Goal: Task Accomplishment & Management: Manage account settings

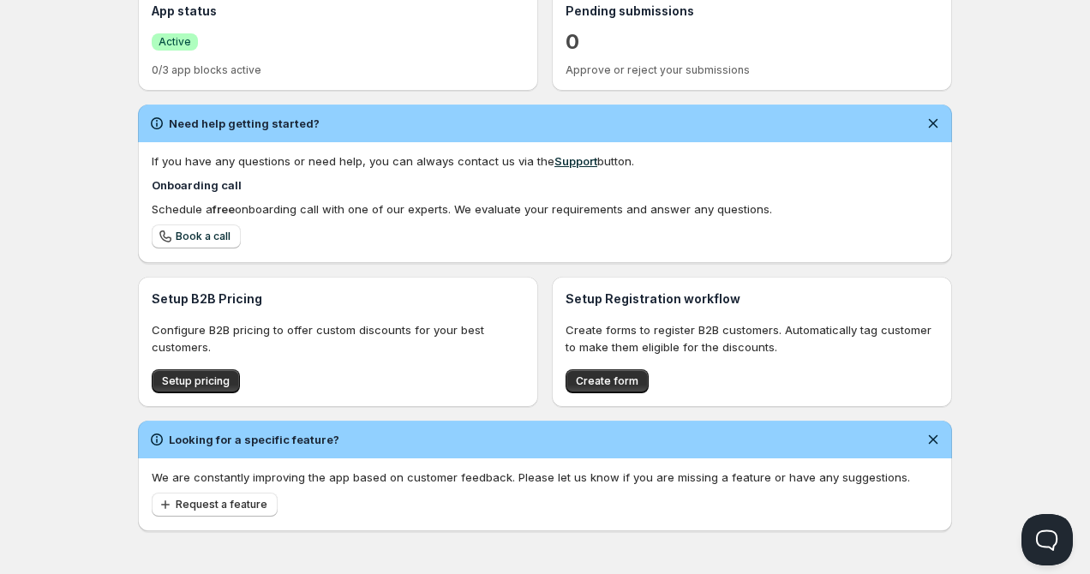
scroll to position [422, 0]
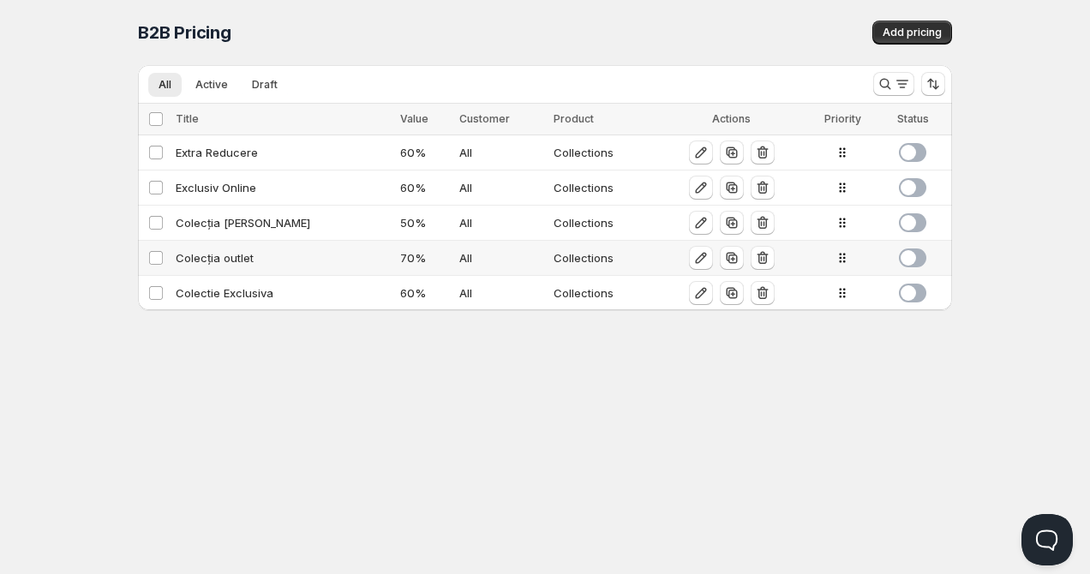
click at [230, 260] on div "Colecția outlet" at bounding box center [283, 257] width 214 height 17
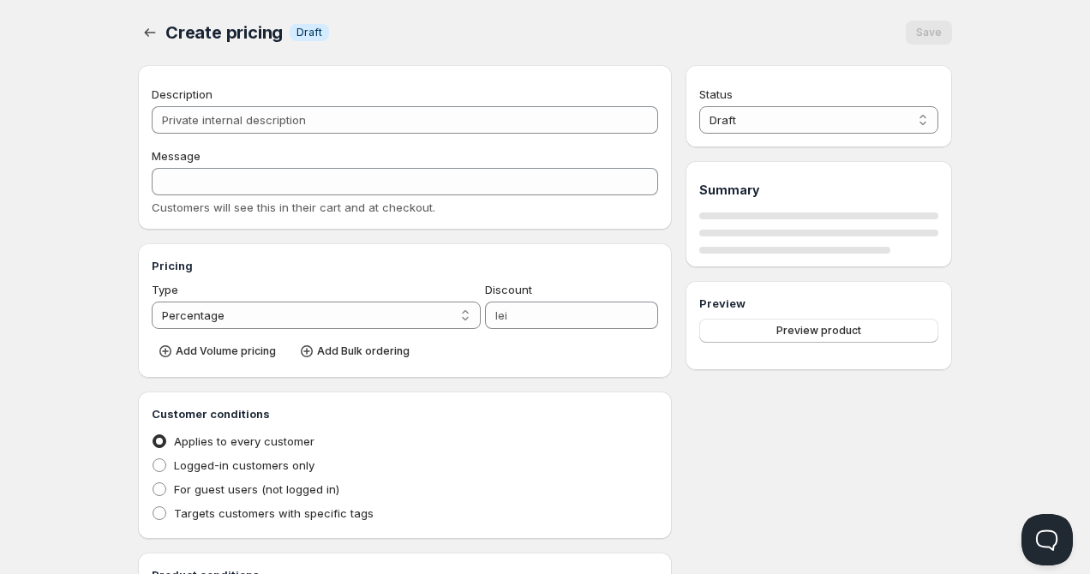
type input "Colecția outlet"
type input "COLECȚIA_OUTLET"
type input "70"
radio input "true"
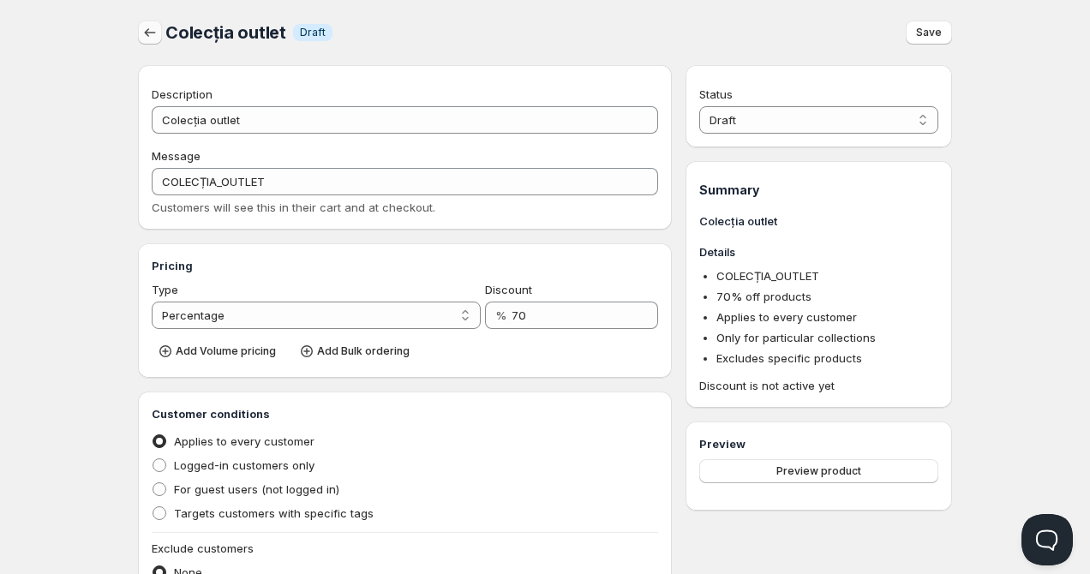
click at [154, 38] on icon "button" at bounding box center [149, 32] width 17 height 17
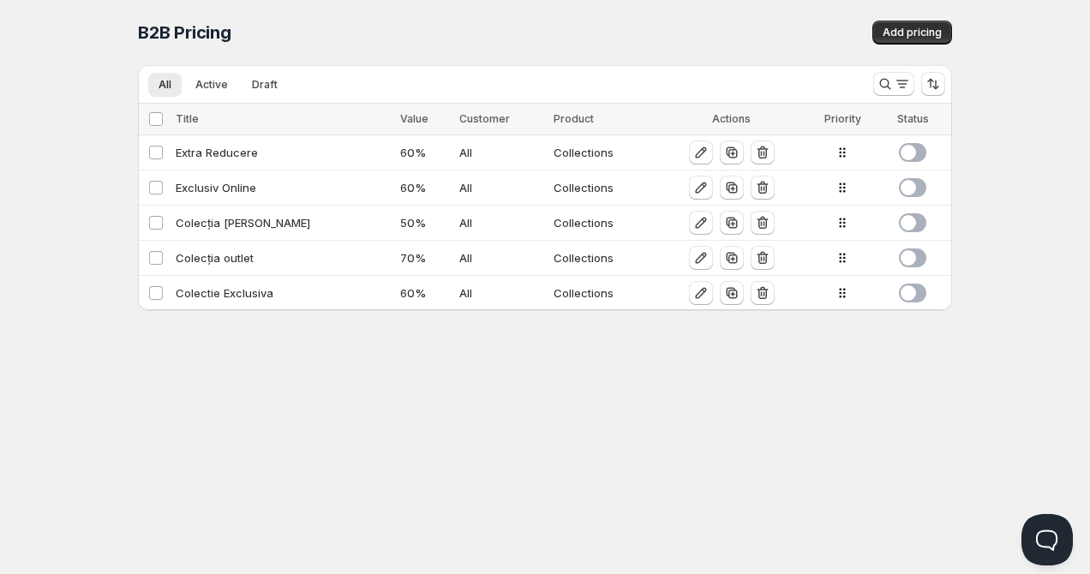
drag, startPoint x: 390, startPoint y: 480, endPoint x: 73, endPoint y: 332, distance: 350.0
click at [73, 332] on div "Home Pricing Price lists Checkout Forms Submissions Settings Features Plans B2B…" at bounding box center [545, 287] width 1090 height 574
drag, startPoint x: 141, startPoint y: 103, endPoint x: 122, endPoint y: 75, distance: 34.0
click at [122, 75] on div "B2B Pricing. This page is ready B2B Pricing Add pricing Delete Cancel Are you s…" at bounding box center [544, 155] width 855 height 310
drag, startPoint x: 139, startPoint y: 32, endPoint x: 334, endPoint y: 32, distance: 195.4
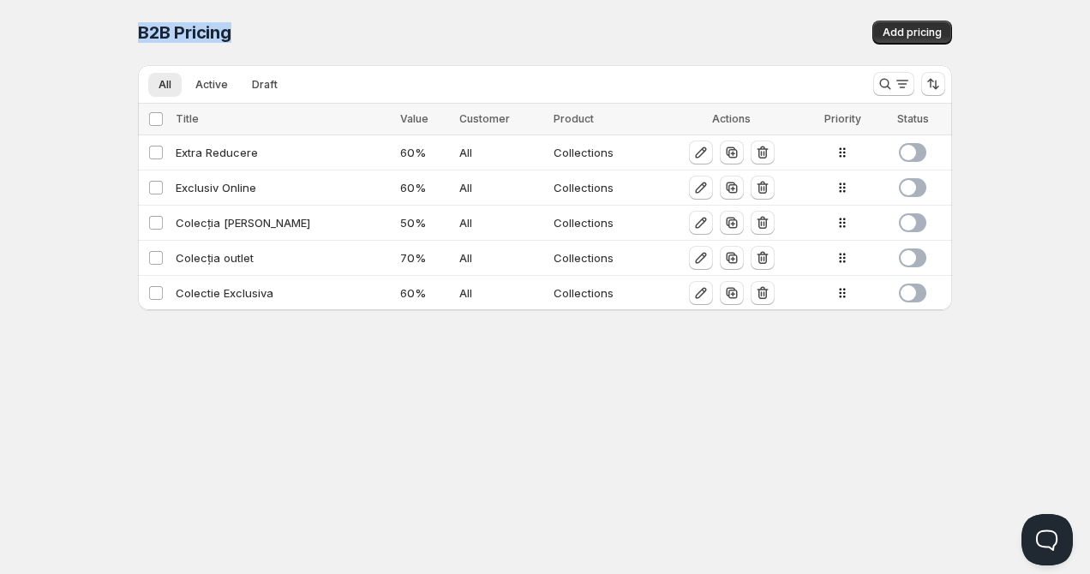
click at [335, 33] on div "B2B Pricing" at bounding box center [341, 33] width 407 height 24
click at [334, 32] on div "B2B Pricing" at bounding box center [341, 33] width 407 height 24
drag, startPoint x: 247, startPoint y: 27, endPoint x: 79, endPoint y: 27, distance: 167.9
click at [79, 27] on div "Home Pricing Price lists Checkout Forms Submissions Settings Features Plans B2B…" at bounding box center [545, 287] width 1090 height 574
click at [114, 35] on div "Home Pricing Price lists Checkout Forms Submissions Settings Features Plans B2B…" at bounding box center [545, 287] width 1090 height 574
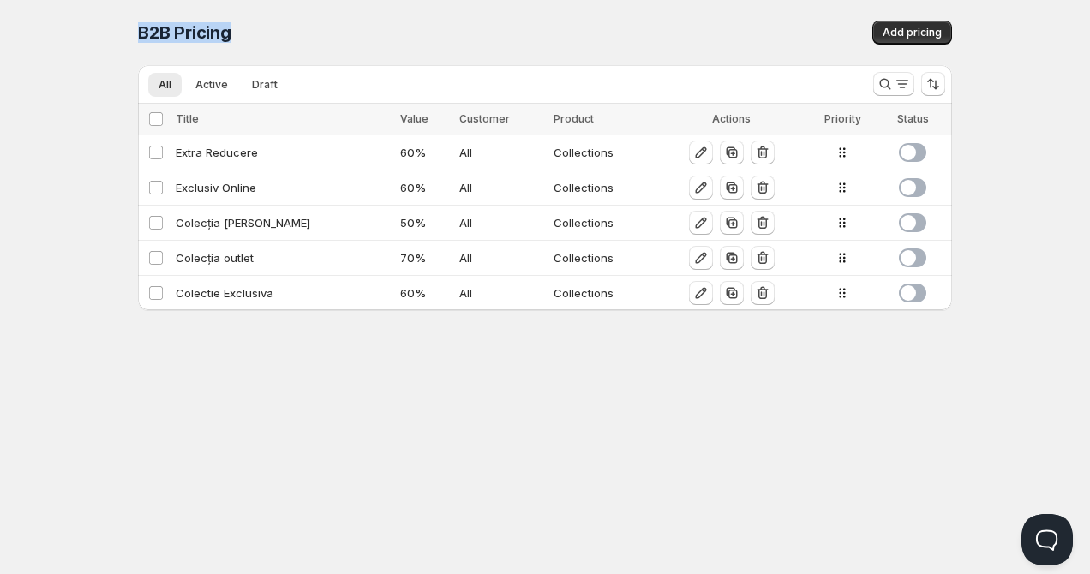
drag, startPoint x: 136, startPoint y: 34, endPoint x: 276, endPoint y: 33, distance: 139.7
click at [278, 33] on div "B2B Pricing. This page is ready B2B Pricing Add pricing Delete Cancel Are you s…" at bounding box center [544, 155] width 855 height 310
click at [276, 33] on div "B2B Pricing" at bounding box center [341, 33] width 407 height 24
drag, startPoint x: 242, startPoint y: 29, endPoint x: 92, endPoint y: 25, distance: 150.9
click at [92, 25] on div "Home Pricing Price lists Checkout Forms Submissions Settings Features Plans B2B…" at bounding box center [545, 287] width 1090 height 574
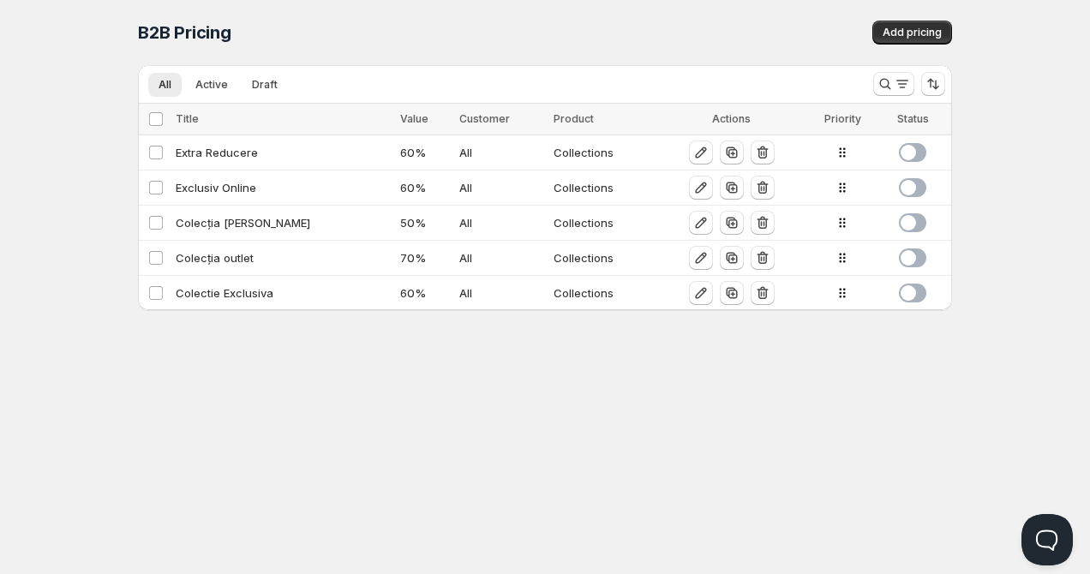
click at [121, 33] on div "B2B Pricing. This page is ready B2B Pricing Add pricing Delete Cancel Are you s…" at bounding box center [544, 155] width 855 height 310
drag, startPoint x: 142, startPoint y: 32, endPoint x: 296, endPoint y: 32, distance: 153.4
click at [296, 32] on div "B2B Pricing" at bounding box center [341, 33] width 407 height 24
drag, startPoint x: 234, startPoint y: 31, endPoint x: 111, endPoint y: 26, distance: 123.5
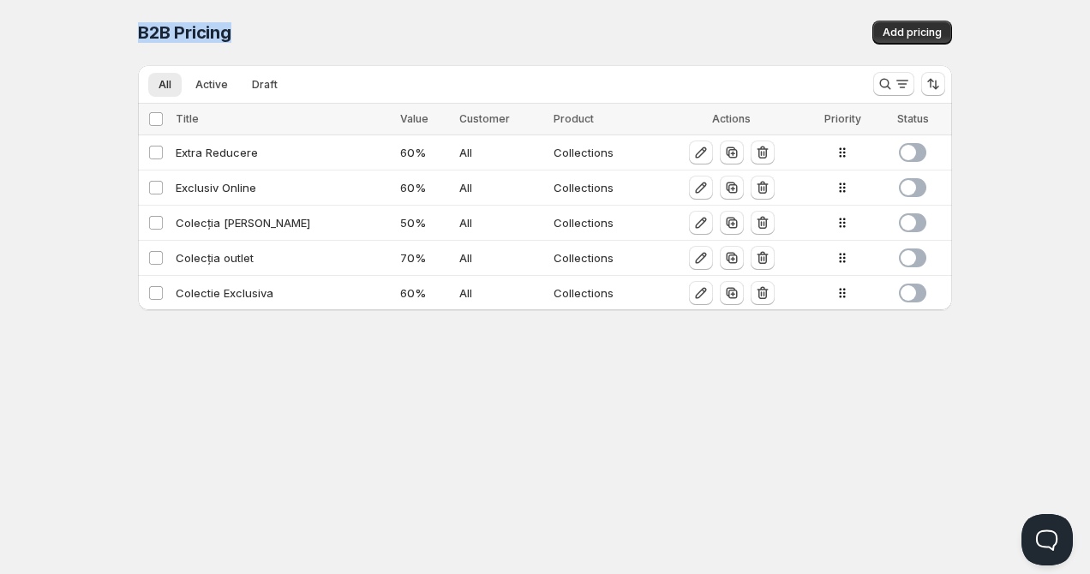
click at [111, 26] on div "Home Pricing Price lists Checkout Forms Submissions Settings Features Plans B2B…" at bounding box center [545, 287] width 1090 height 574
drag, startPoint x: 137, startPoint y: 28, endPoint x: 276, endPoint y: 24, distance: 138.9
click at [278, 25] on div "B2B Pricing. This page is ready B2B Pricing Add pricing Delete Cancel Are you s…" at bounding box center [544, 155] width 855 height 310
click at [276, 24] on div "B2B Pricing" at bounding box center [341, 33] width 407 height 24
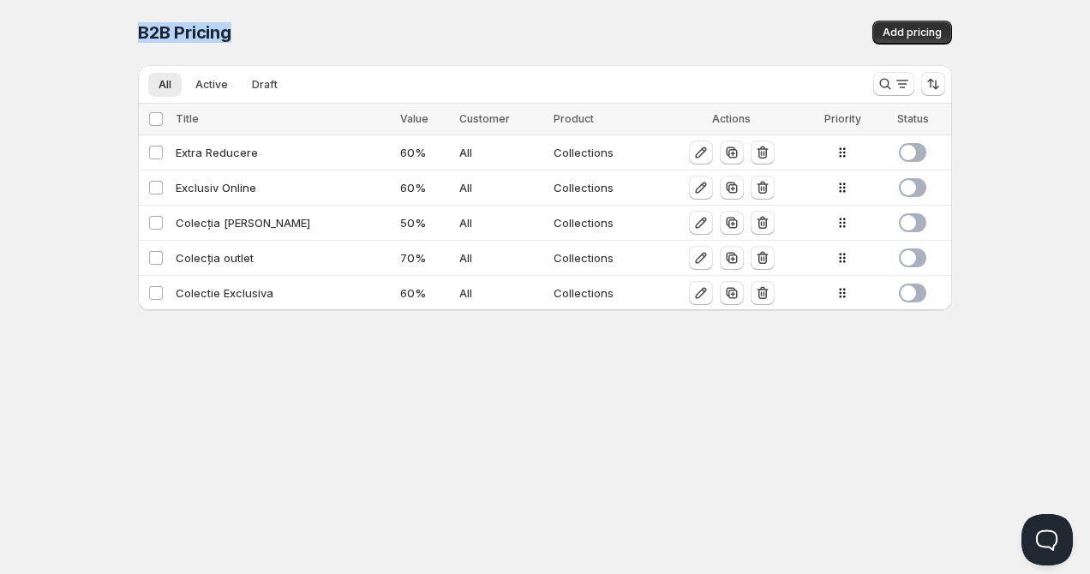
drag, startPoint x: 237, startPoint y: 28, endPoint x: 110, endPoint y: 33, distance: 127.7
click at [110, 33] on div "Home Pricing Price lists Checkout Forms Submissions Settings Features Plans B2B…" at bounding box center [545, 287] width 1090 height 574
drag, startPoint x: 142, startPoint y: 32, endPoint x: 260, endPoint y: 32, distance: 117.4
click at [260, 32] on div "B2B Pricing" at bounding box center [341, 33] width 407 height 24
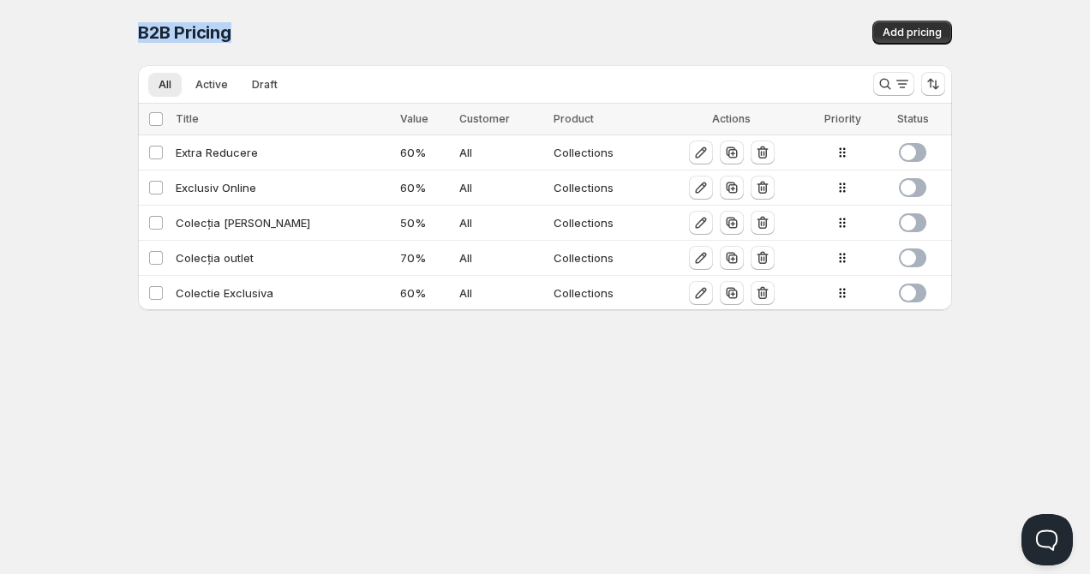
click at [260, 32] on div "B2B Pricing" at bounding box center [341, 33] width 407 height 24
